Goal: Information Seeking & Learning: Learn about a topic

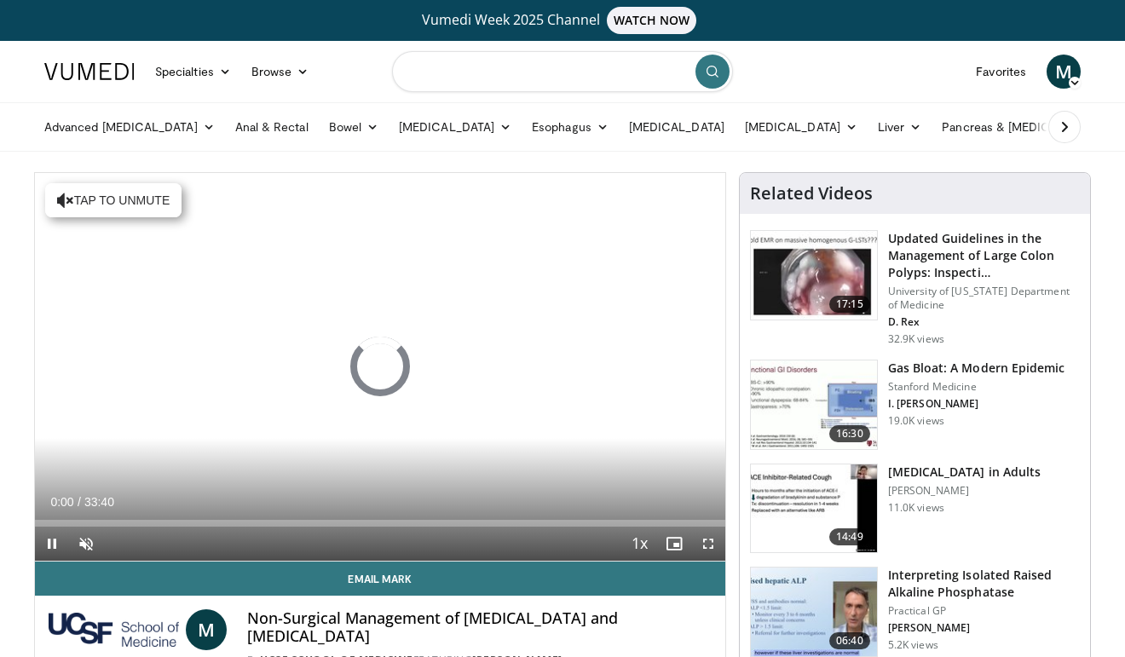
click at [451, 75] on input "Search topics, interventions" at bounding box center [562, 71] width 341 height 41
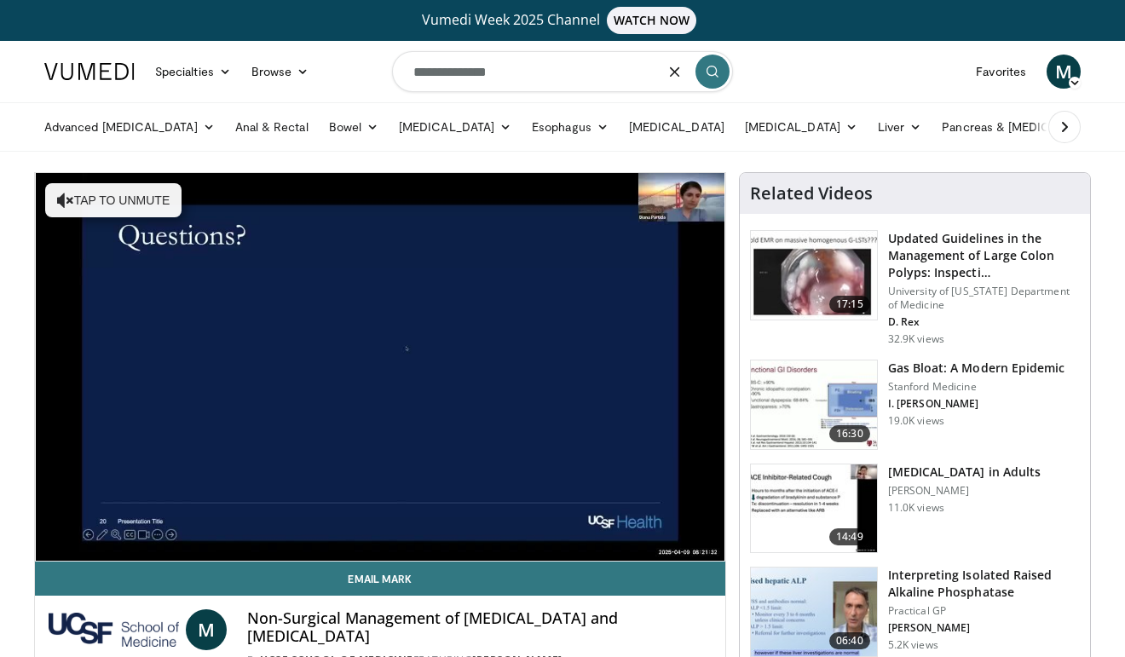
drag, startPoint x: 451, startPoint y: 75, endPoint x: 439, endPoint y: 78, distance: 12.4
click at [439, 78] on input "**********" at bounding box center [562, 71] width 341 height 41
type input "**********"
